Goal: Information Seeking & Learning: Learn about a topic

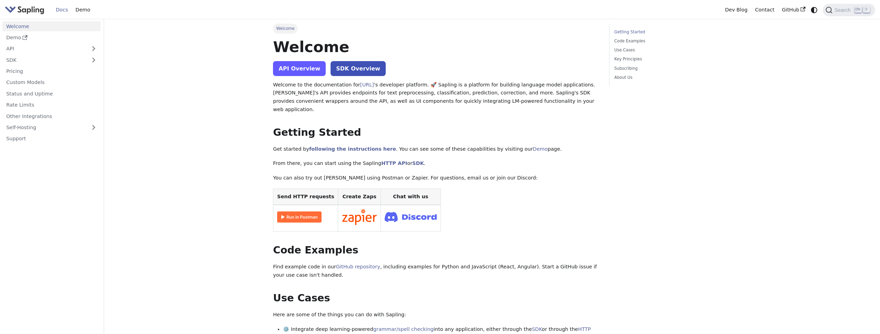
click at [306, 71] on link "API Overview" at bounding box center [299, 68] width 53 height 15
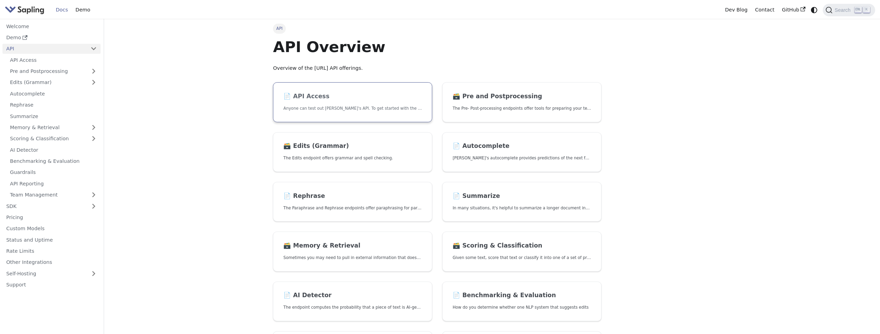
click at [385, 105] on p "Anyone can test out [PERSON_NAME]'s API. To get started with the API, simply:" at bounding box center [352, 108] width 138 height 7
